Goal: Task Accomplishment & Management: Use online tool/utility

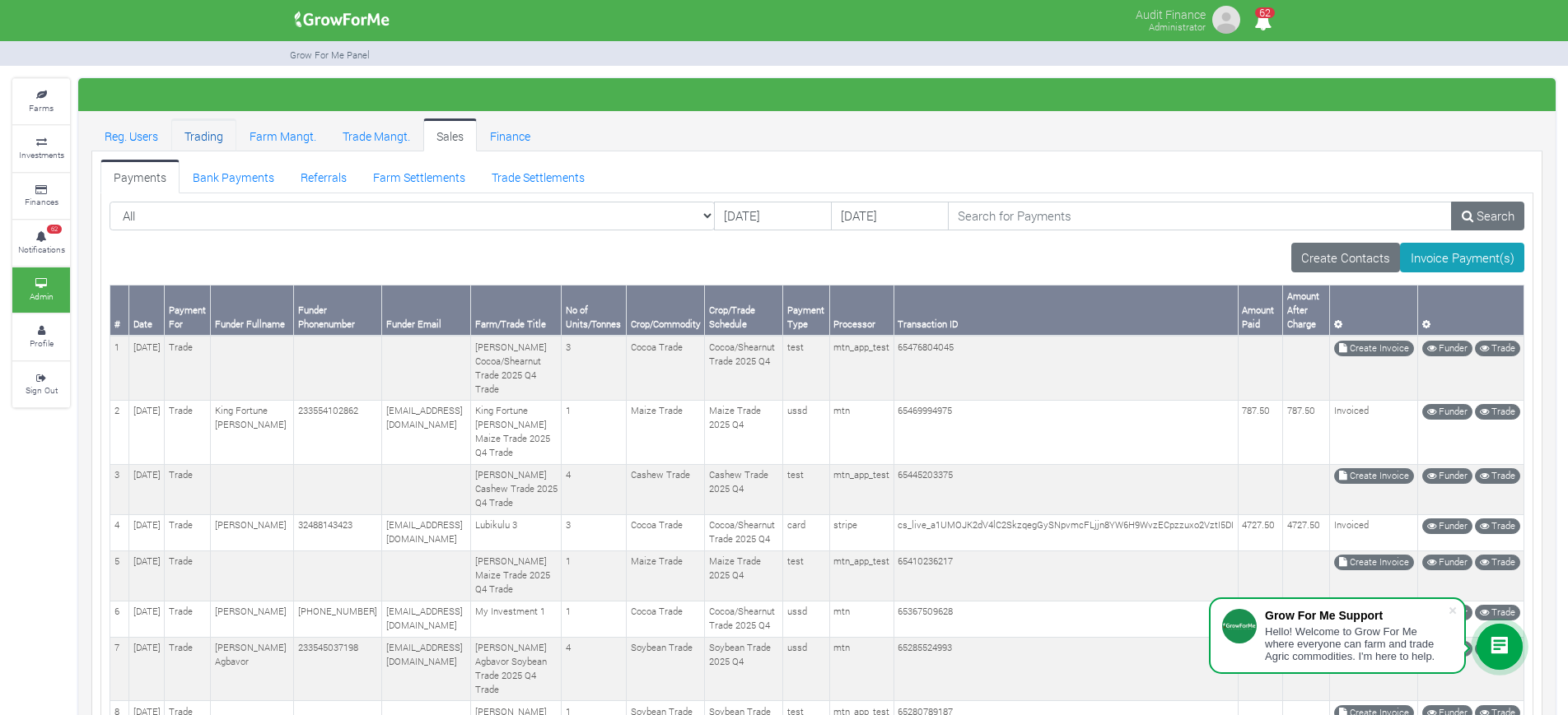
click at [215, 131] on link "Trading" at bounding box center [204, 135] width 65 height 33
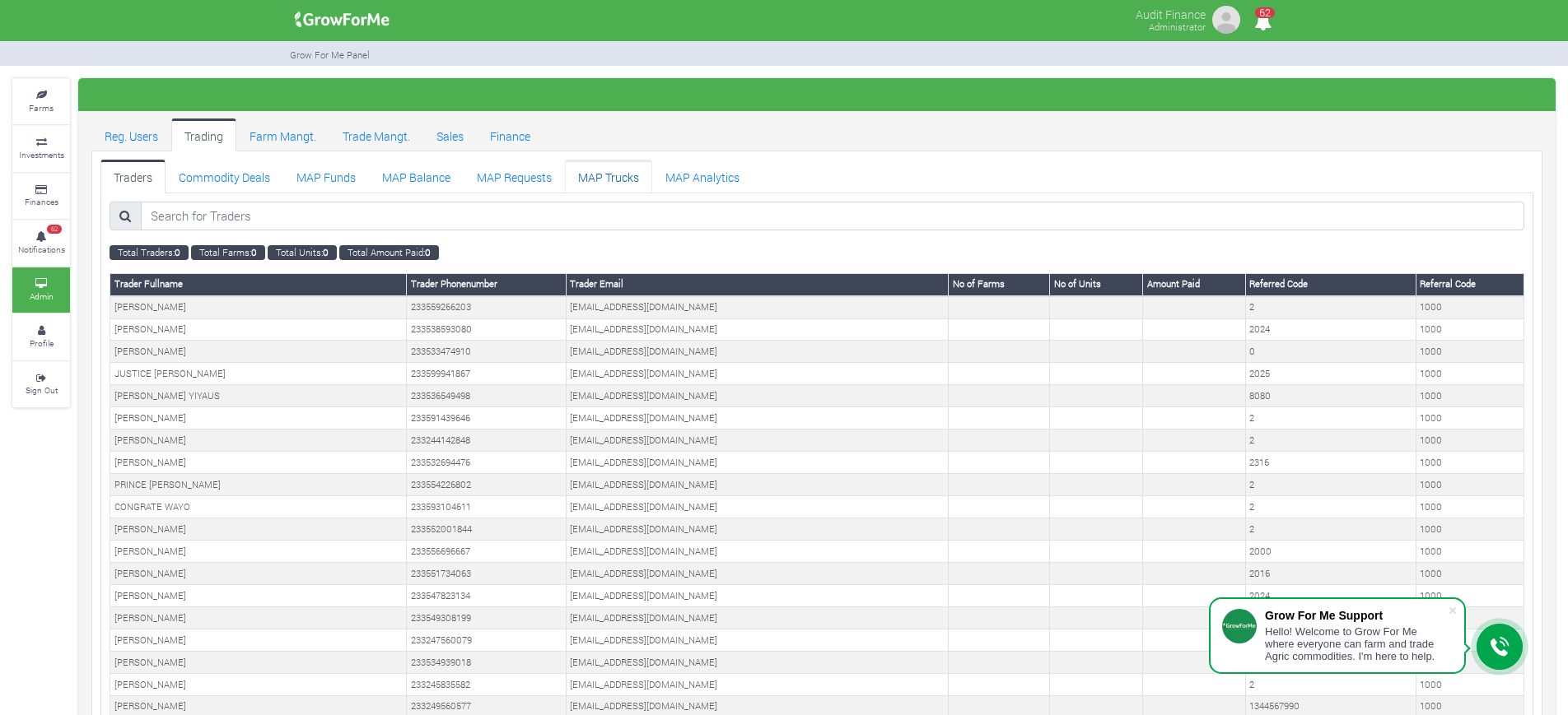
click at [613, 188] on link "MAP Trucks" at bounding box center [609, 176] width 88 height 33
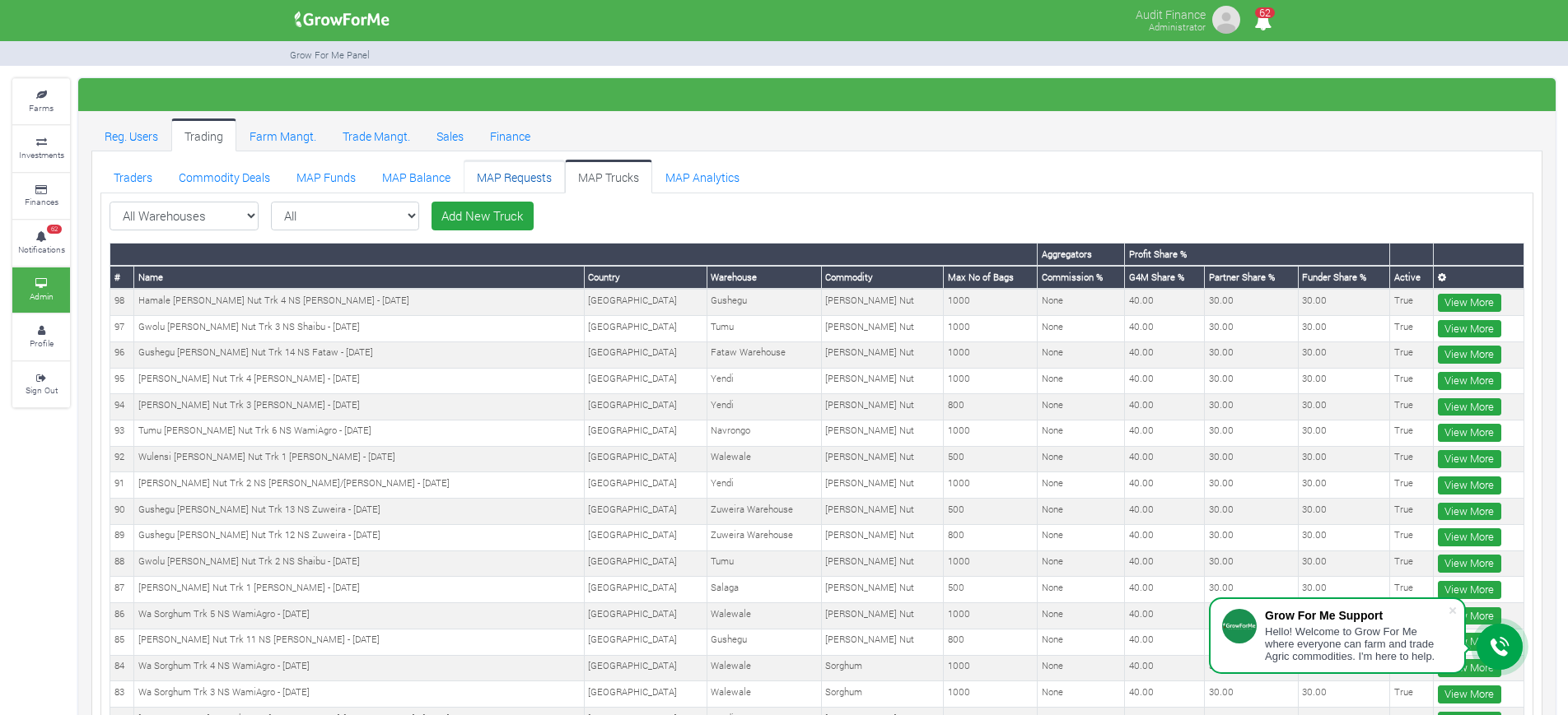
click at [502, 179] on link "MAP Requests" at bounding box center [515, 176] width 101 height 33
click at [511, 173] on link "MAP Requests" at bounding box center [515, 176] width 101 height 33
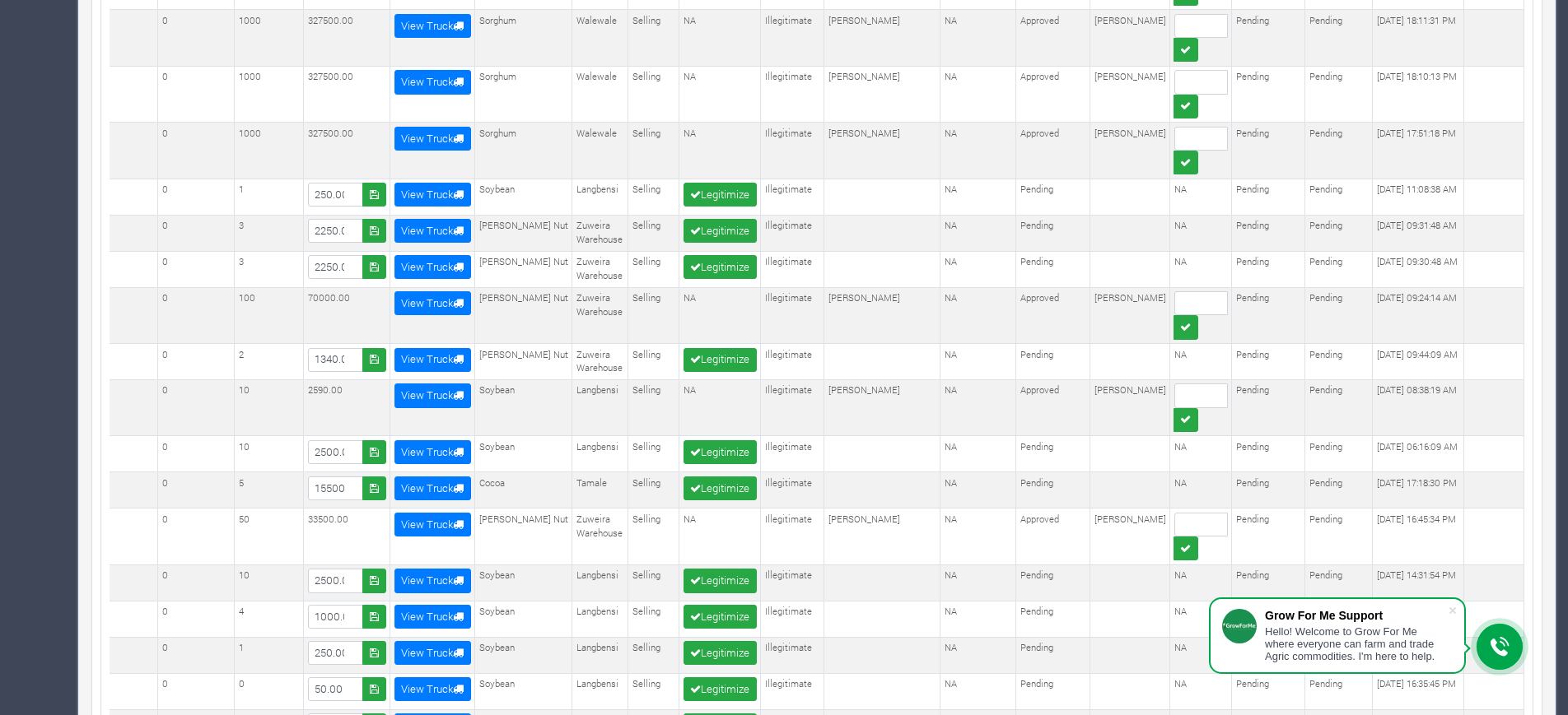
scroll to position [4491, 0]
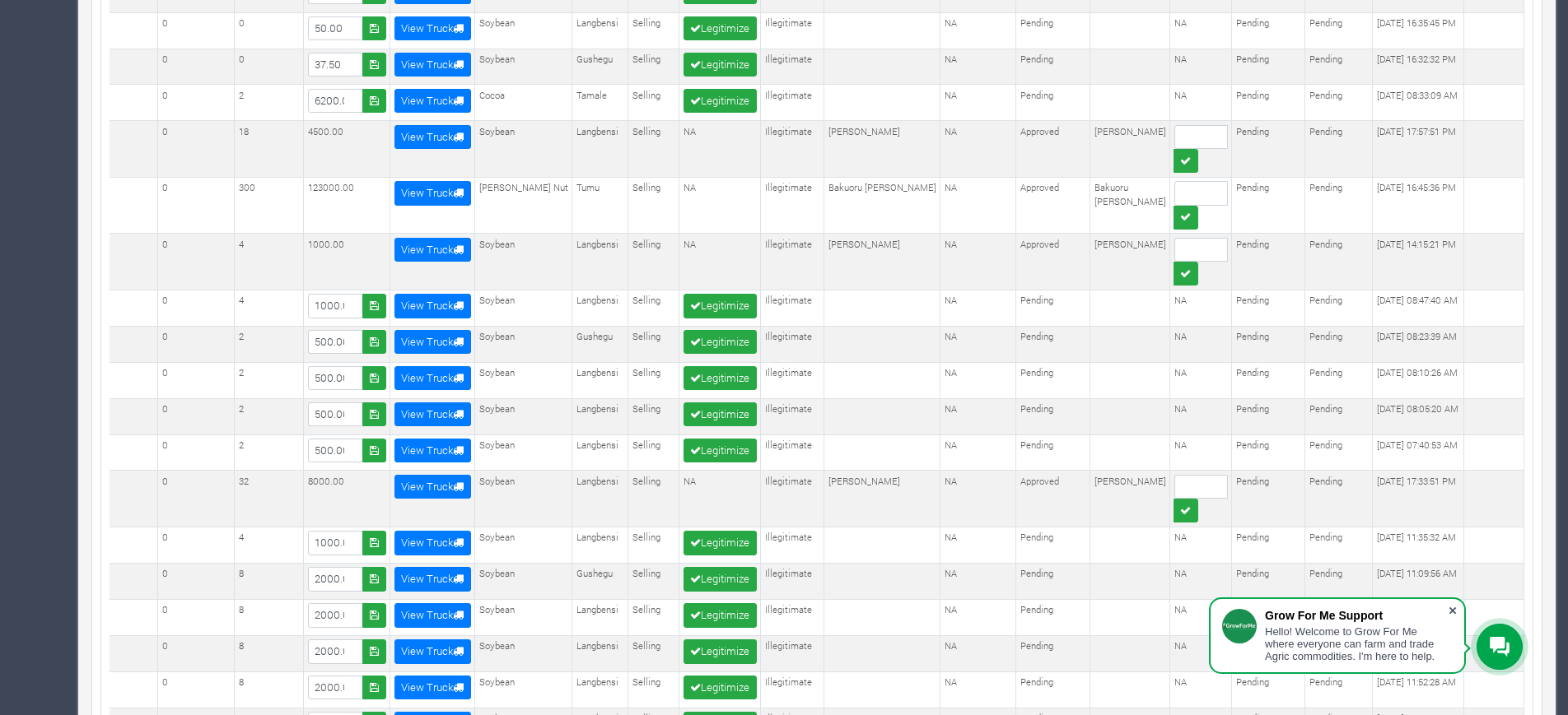
click at [1453, 613] on span at bounding box center [1452, 611] width 17 height 17
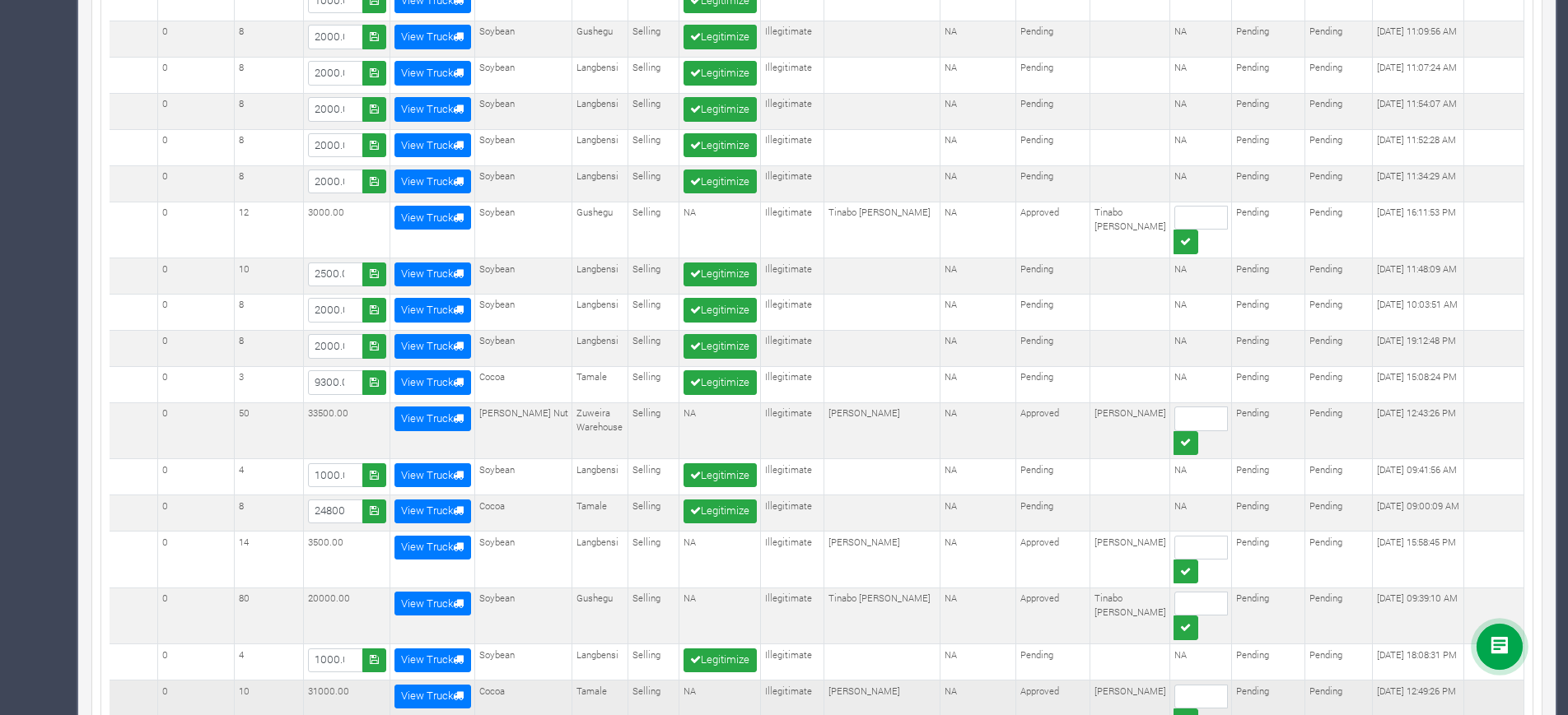
scroll to position [5058, 0]
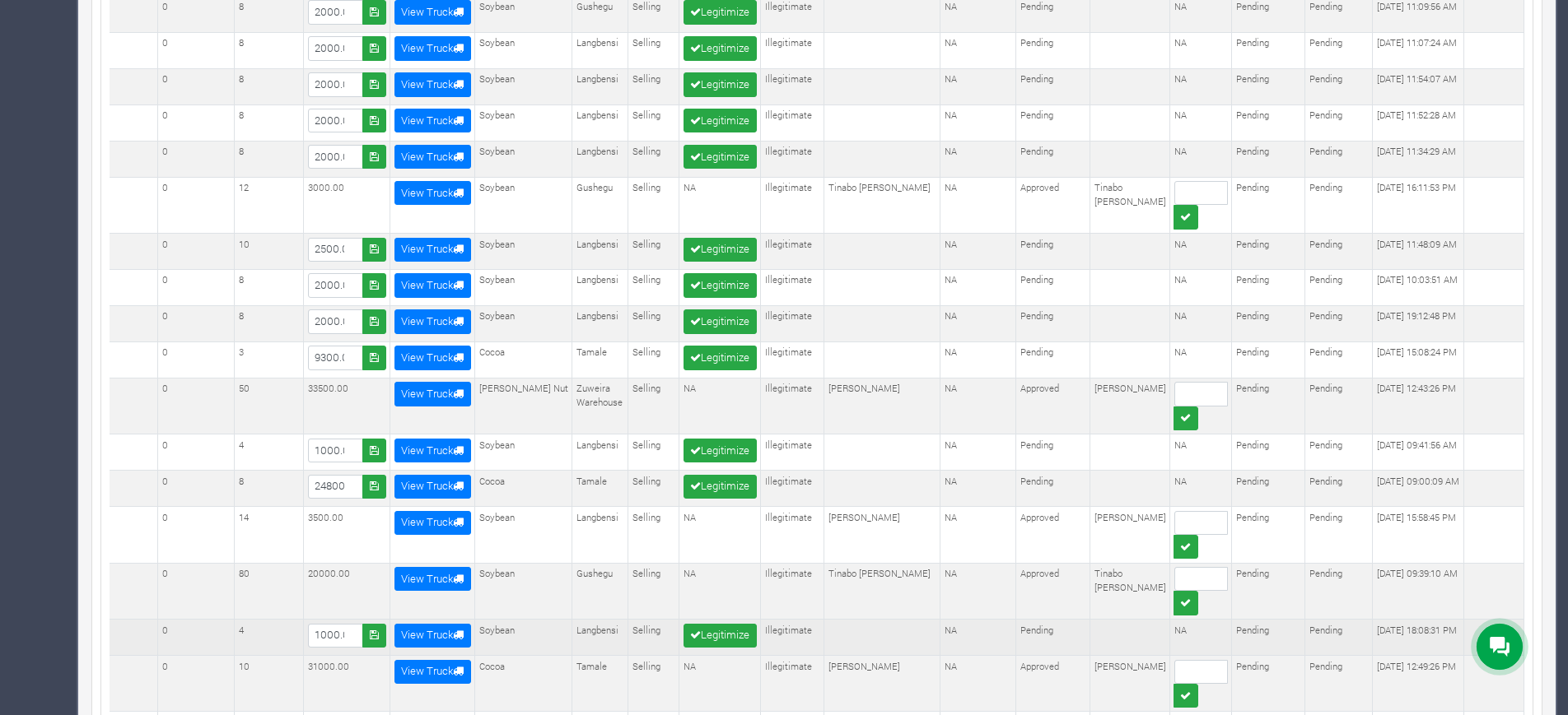
drag, startPoint x: 455, startPoint y: 502, endPoint x: 816, endPoint y: 454, distance: 364.2
click at [824, 620] on td at bounding box center [882, 637] width 116 height 36
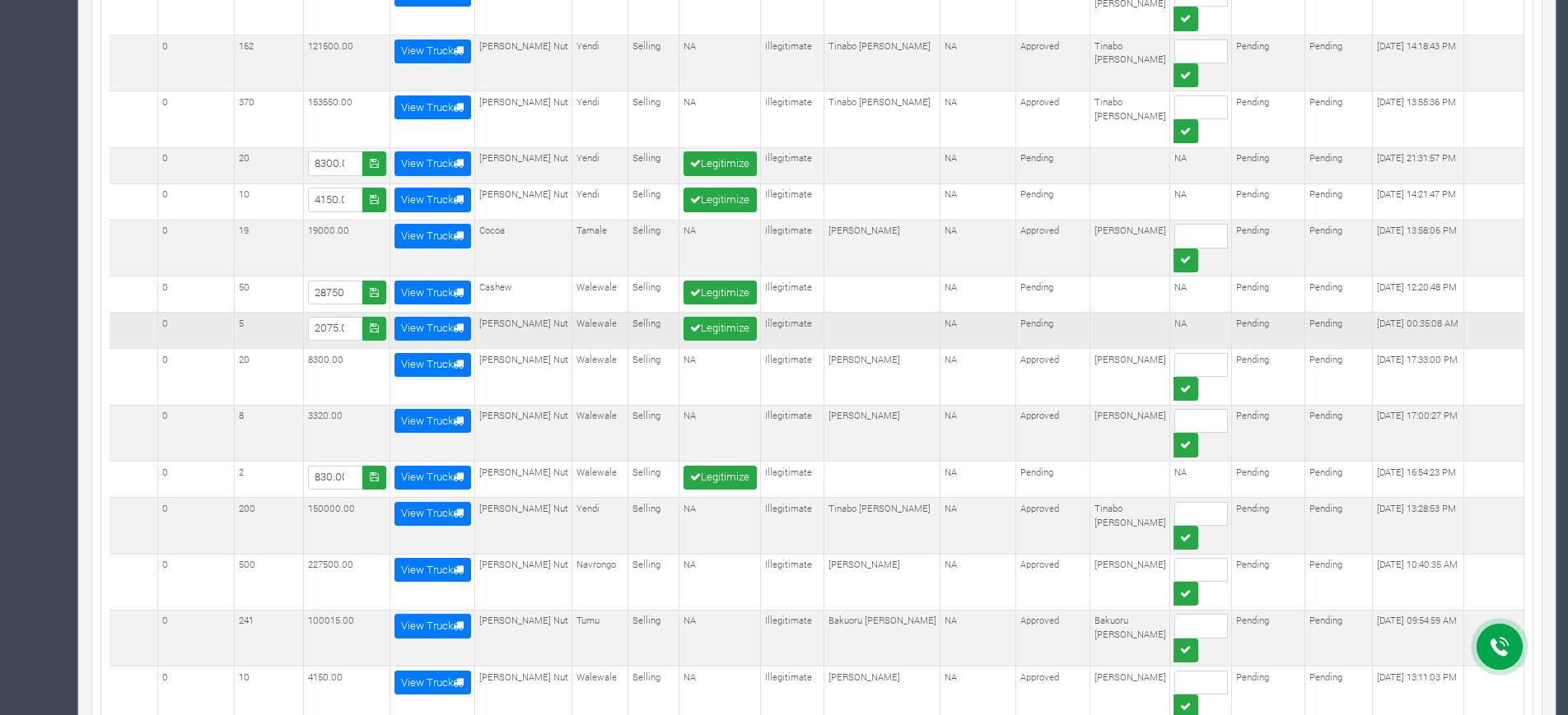
scroll to position [1987, 0]
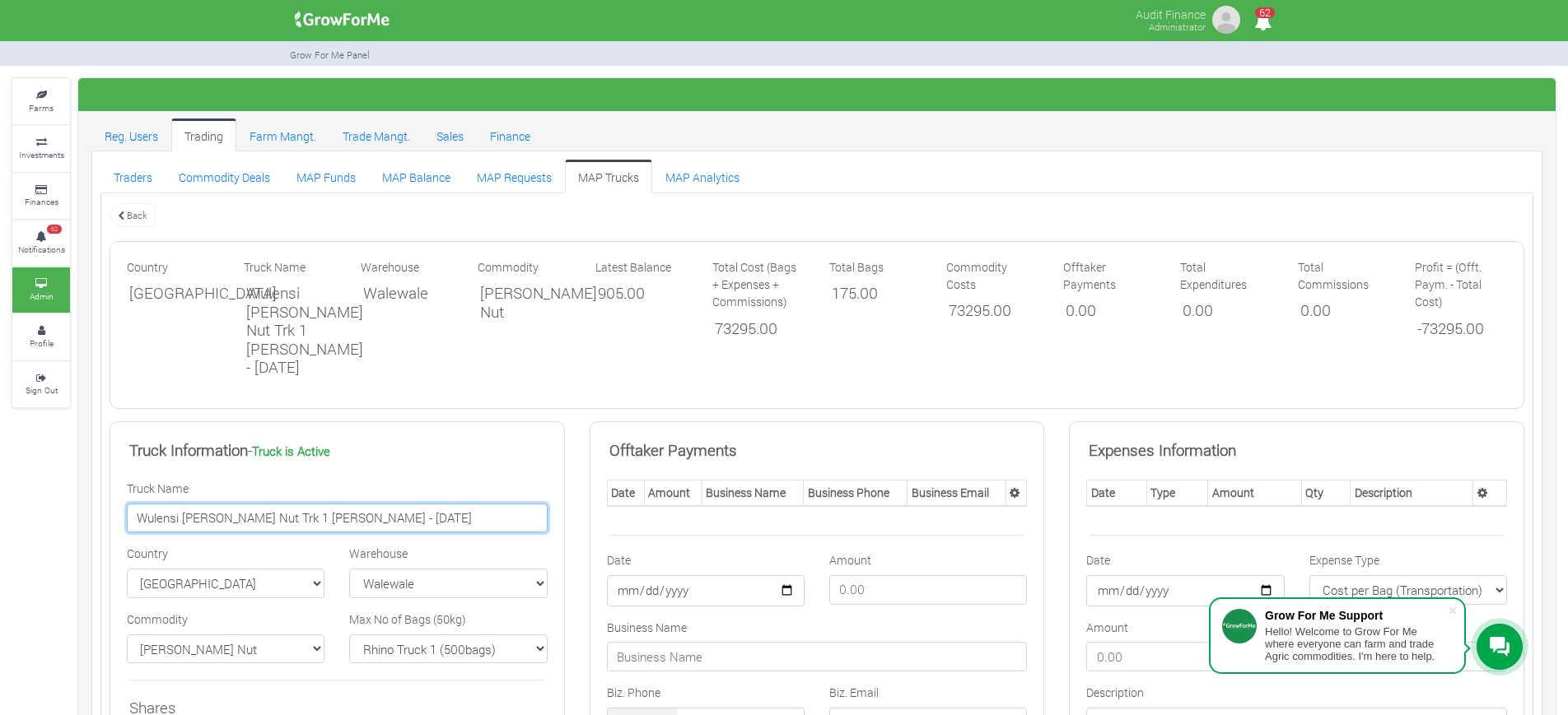
click at [263, 523] on input "Wulensi Shea Nut Trk 1 NS Raouf - 25/08/2025" at bounding box center [337, 518] width 421 height 29
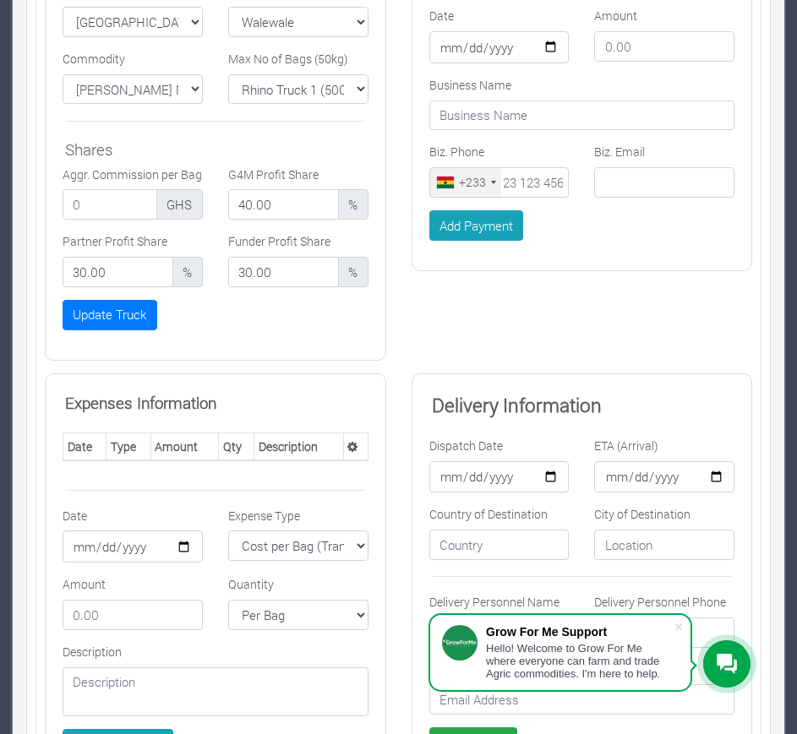
scroll to position [660, 0]
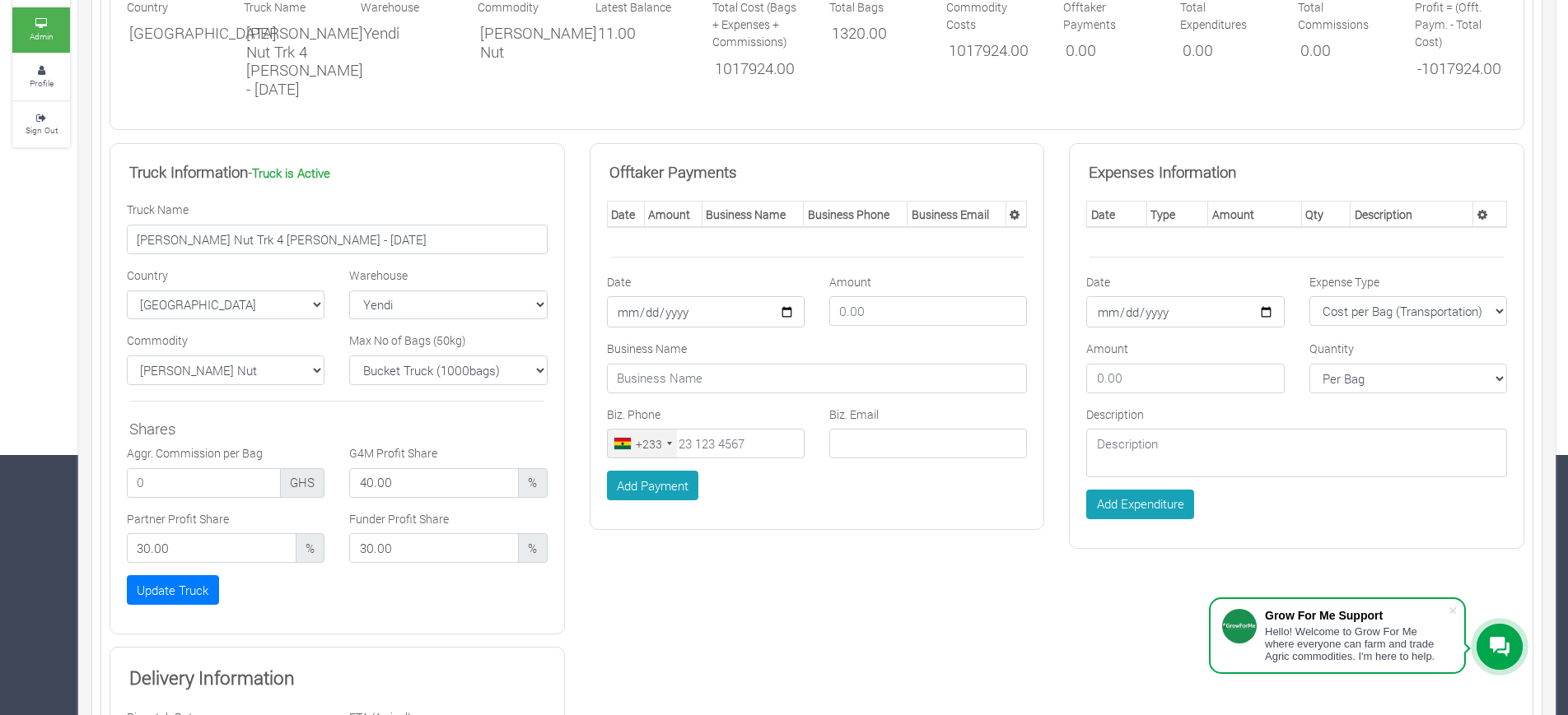
scroll to position [254, 0]
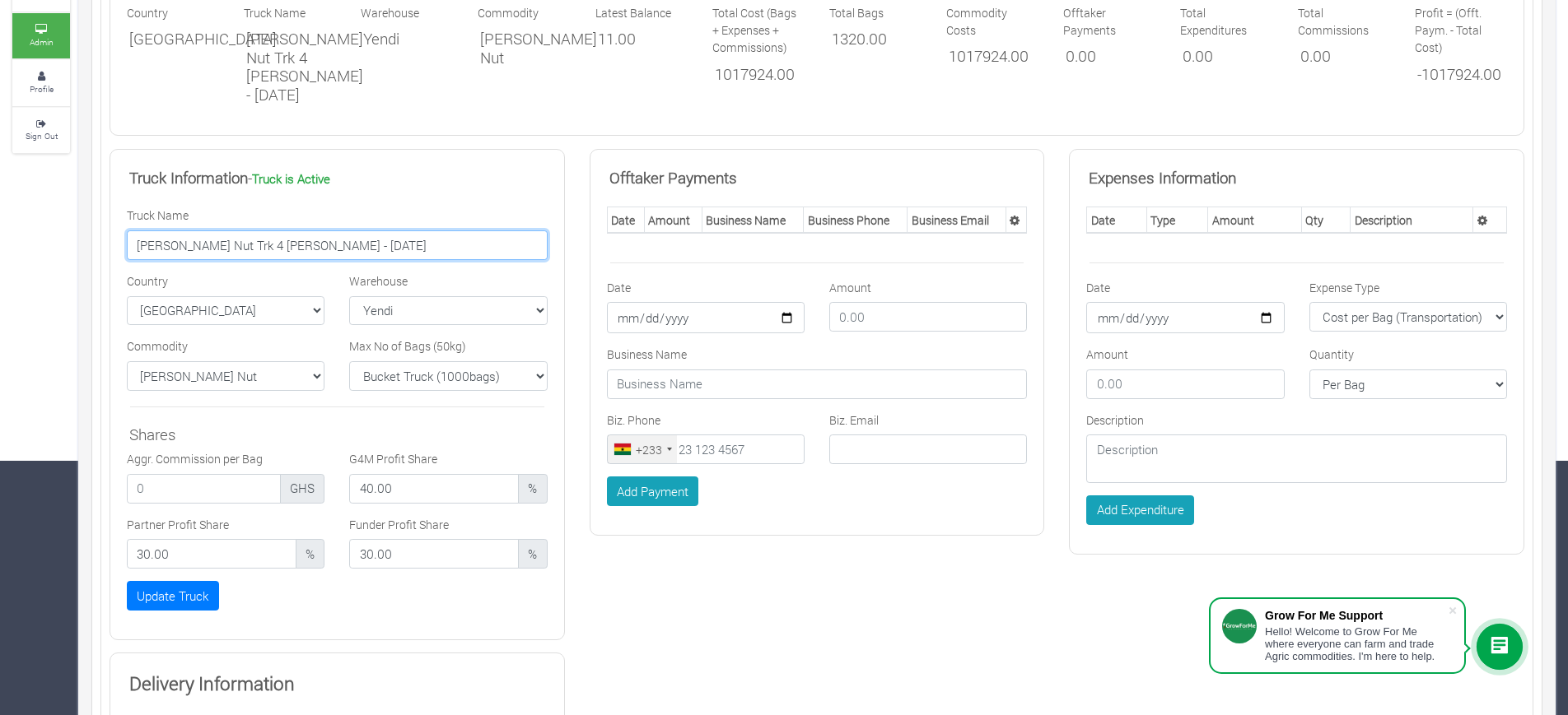
click at [291, 249] on input "Yendi Shea Nut Trk 4 NS Karim - 09/09/2025" at bounding box center [337, 245] width 421 height 29
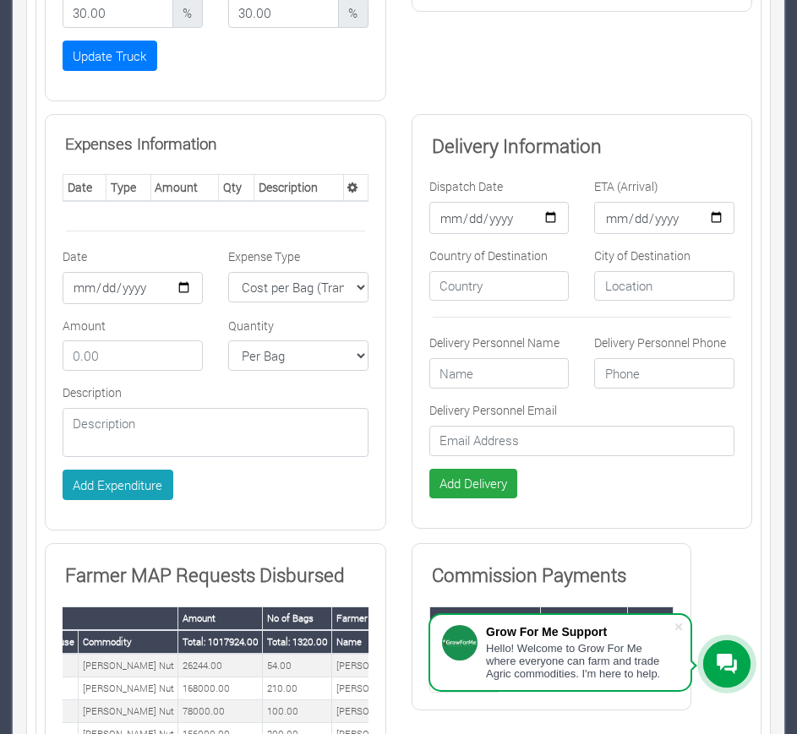
scroll to position [975, 0]
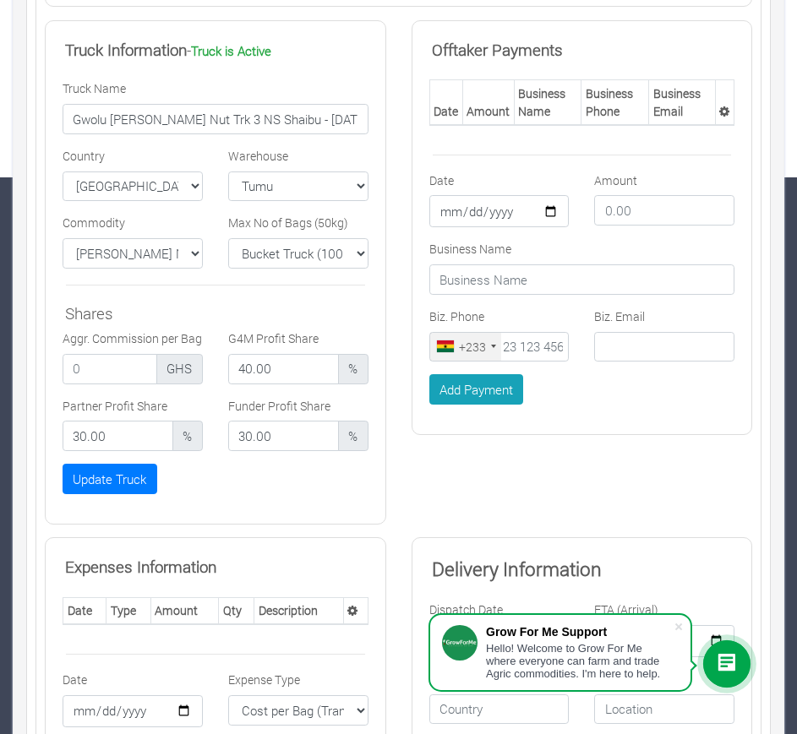
scroll to position [553, 0]
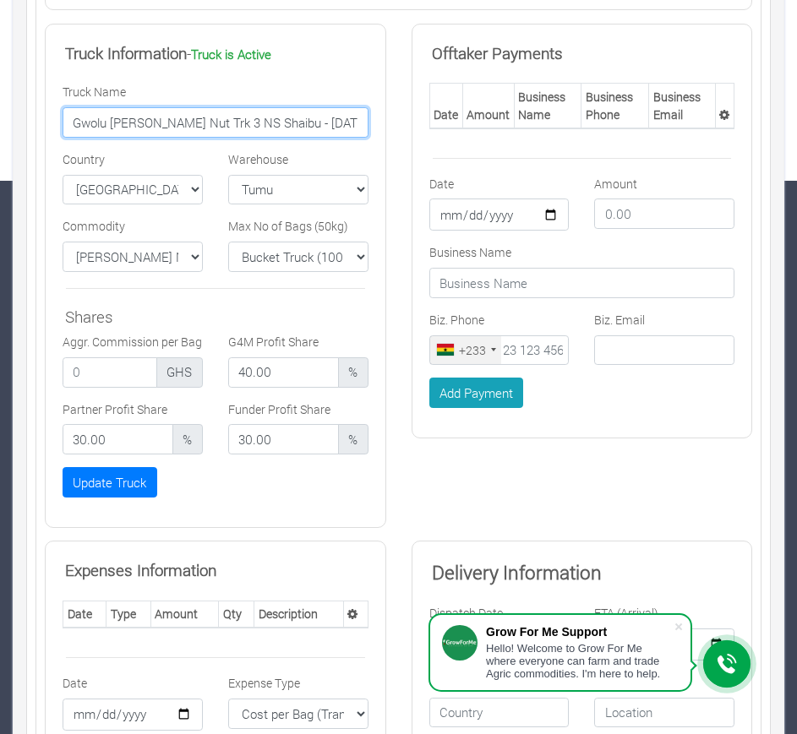
click at [164, 118] on input "Gwolu Shea Nut Trk 3 NS Shaibu - 11/09/2025" at bounding box center [216, 122] width 306 height 30
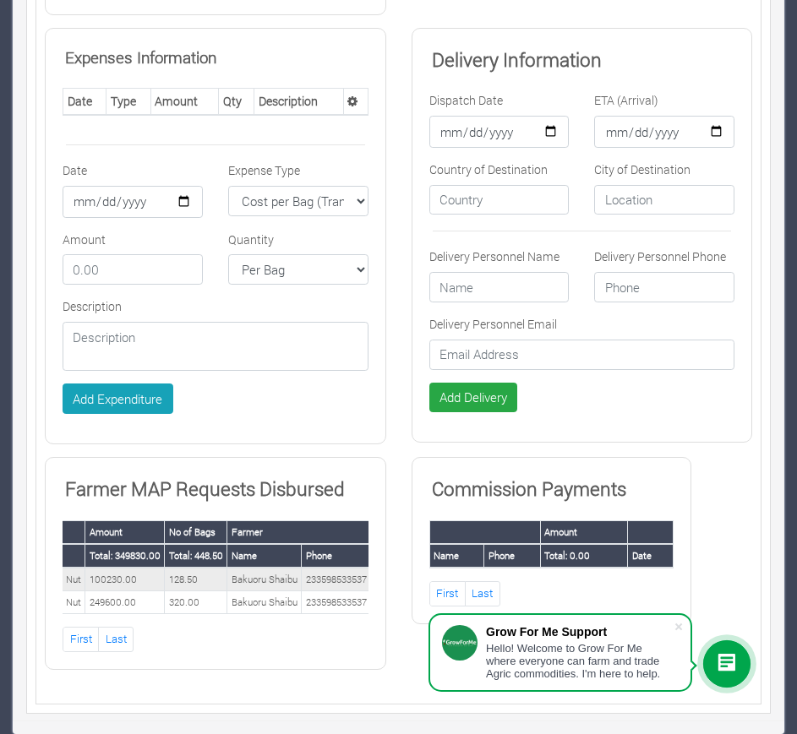
scroll to position [0, 15]
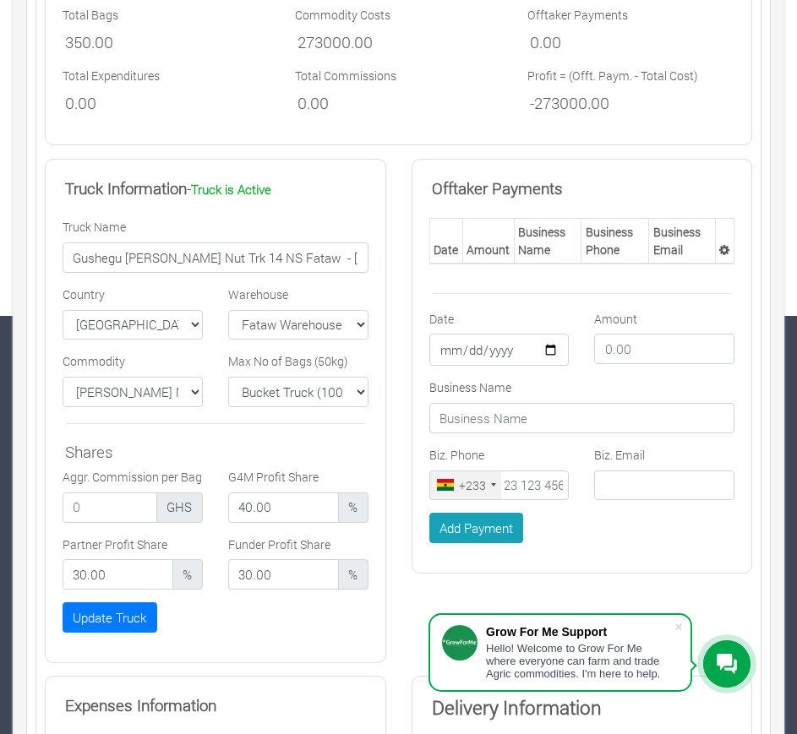
scroll to position [420, 0]
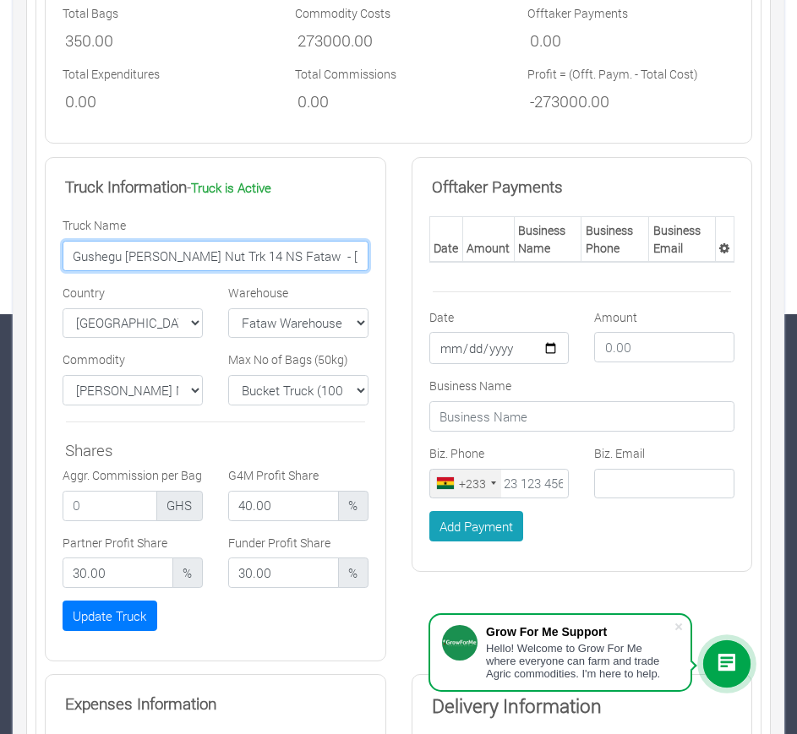
click at [121, 258] on input "Gushegu [PERSON_NAME] Nut Trk 14 NS Fataw - [DATE]" at bounding box center [216, 256] width 306 height 30
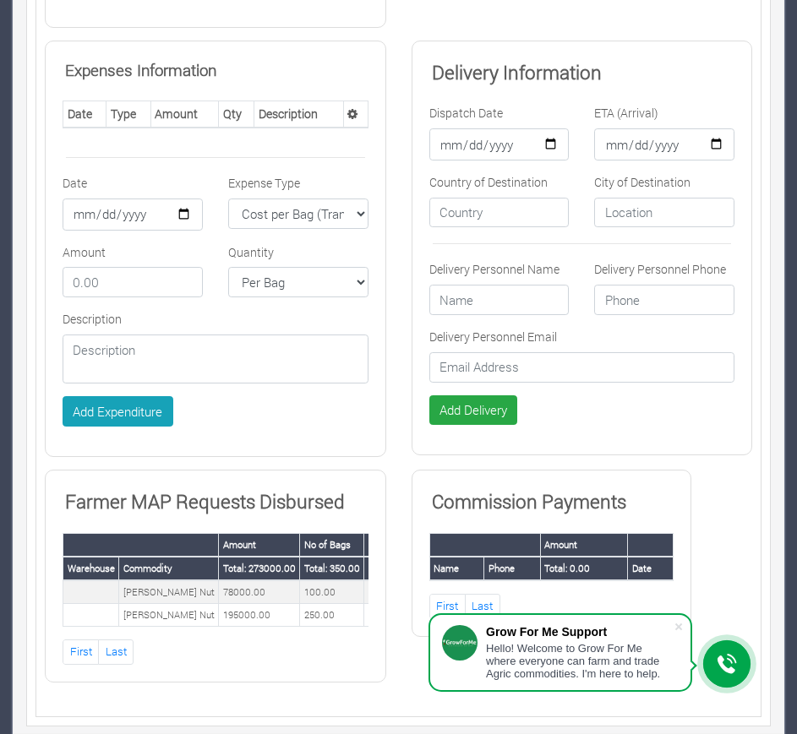
scroll to position [1076, 0]
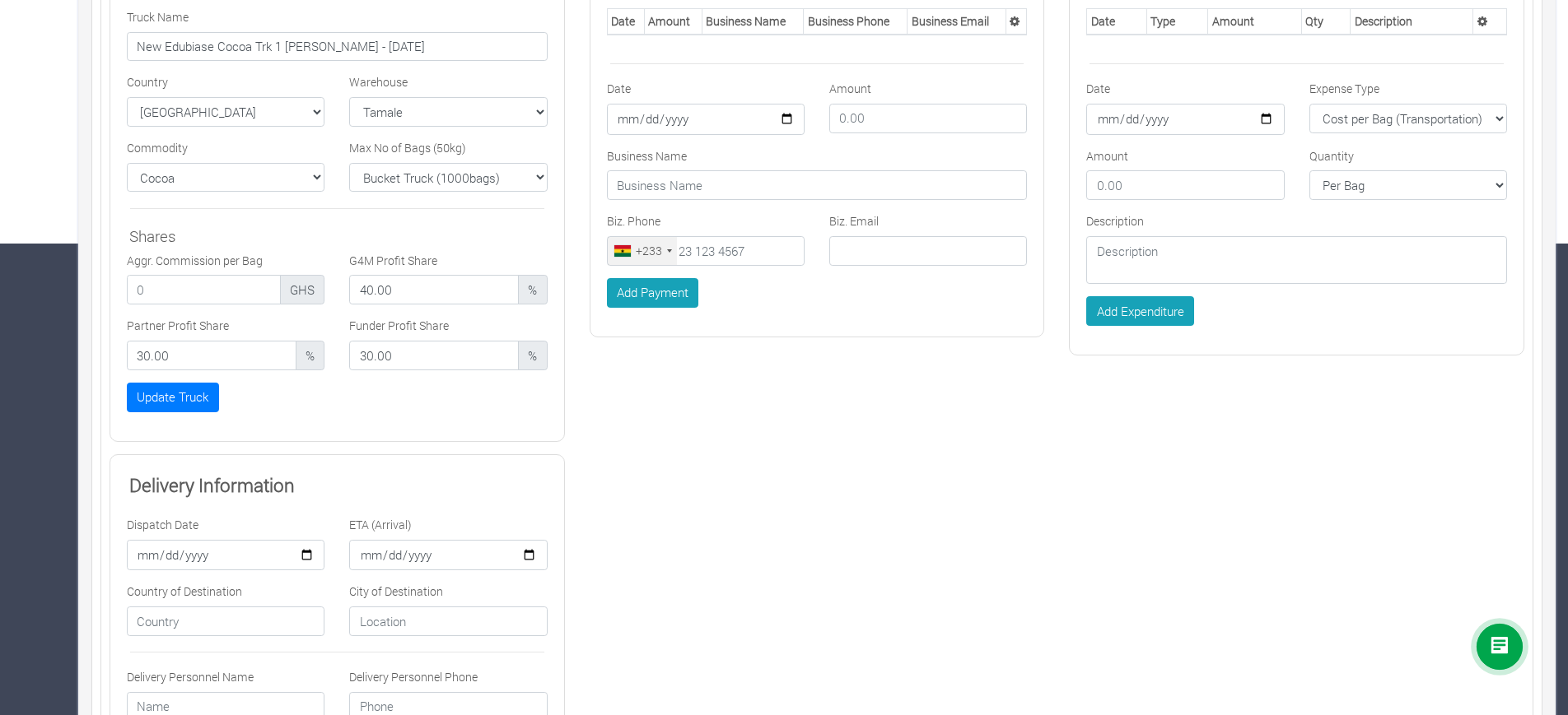
scroll to position [442, 0]
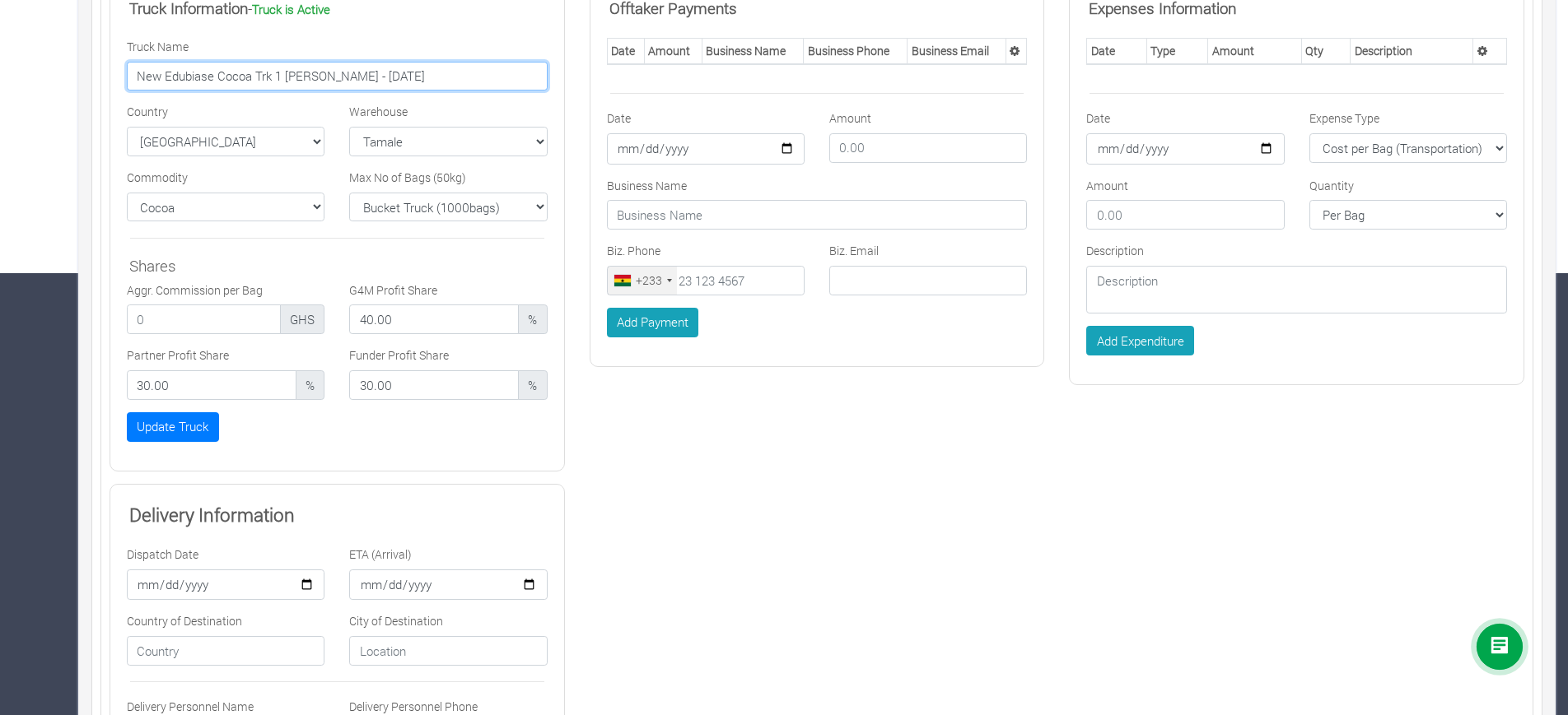
click at [322, 92] on input "New Edubiase Cocoa Trk 1 [PERSON_NAME] - [DATE]" at bounding box center [337, 76] width 421 height 29
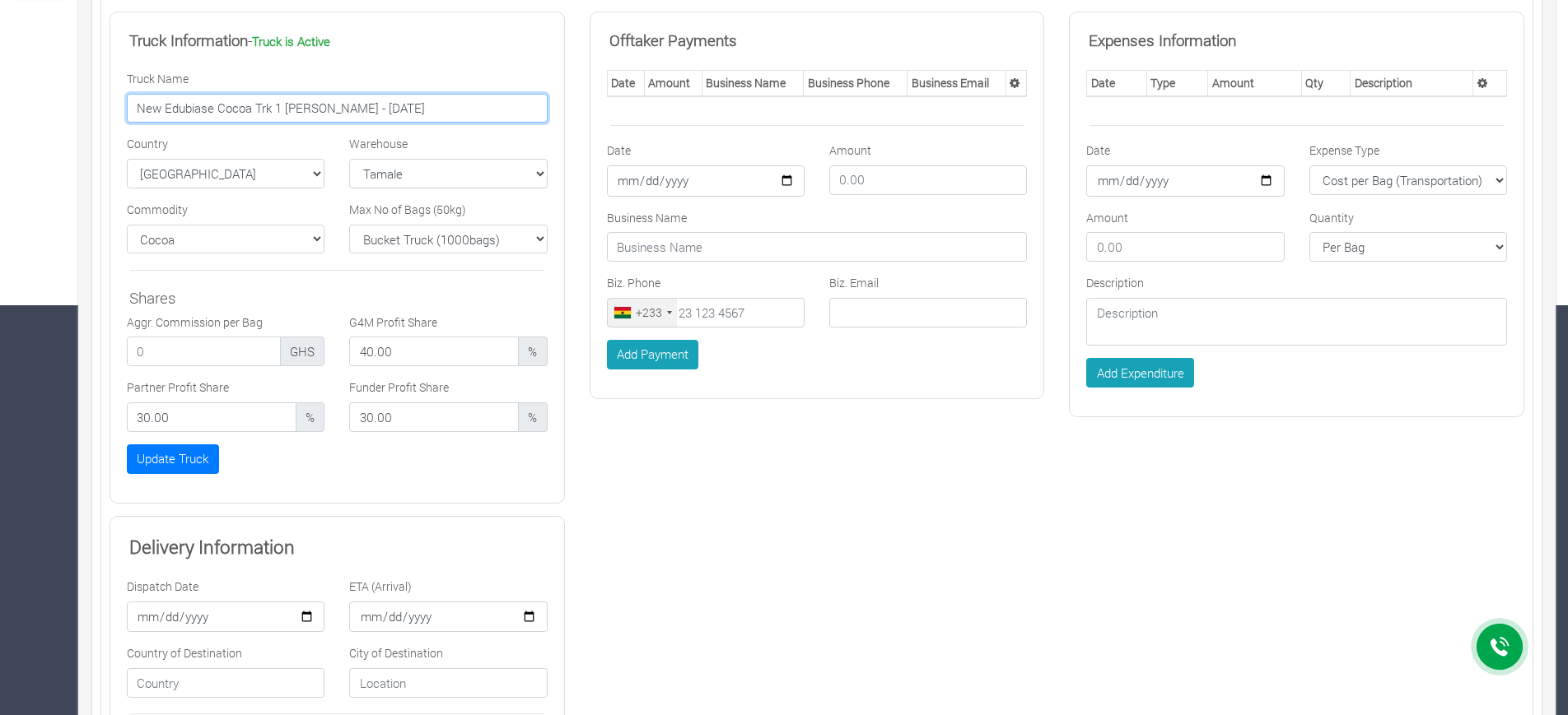
scroll to position [937, 0]
